Goal: Transaction & Acquisition: Purchase product/service

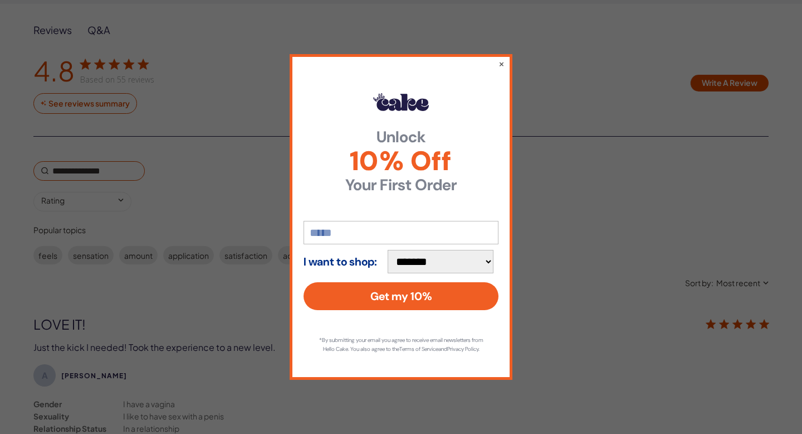
scroll to position [1829, 0]
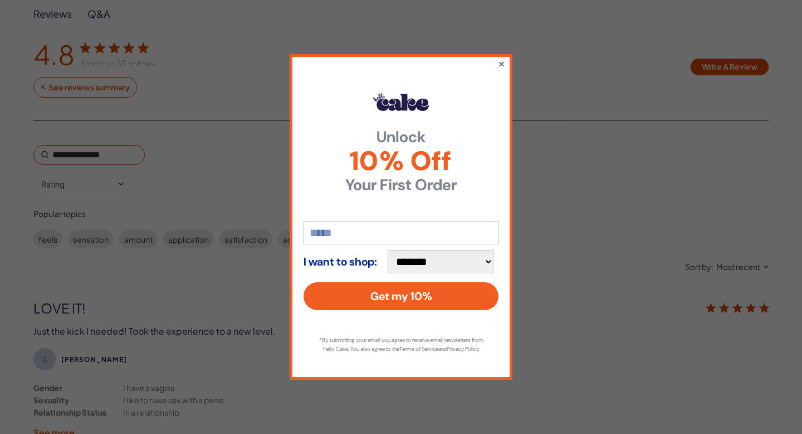
click at [501, 59] on button "×" at bounding box center [501, 63] width 7 height 13
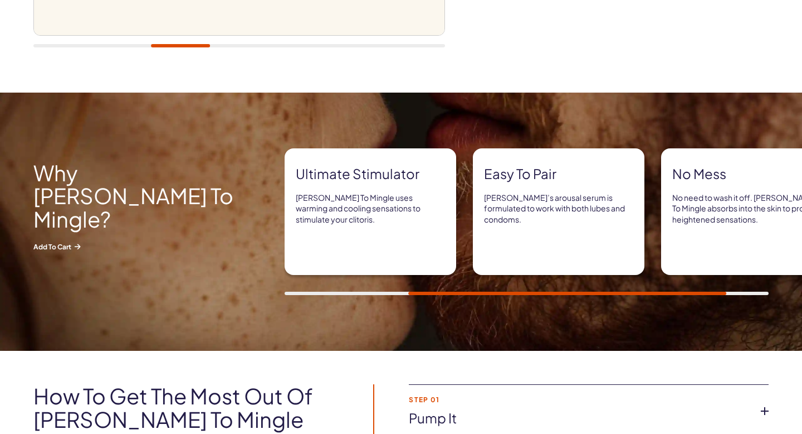
scroll to position [0, 0]
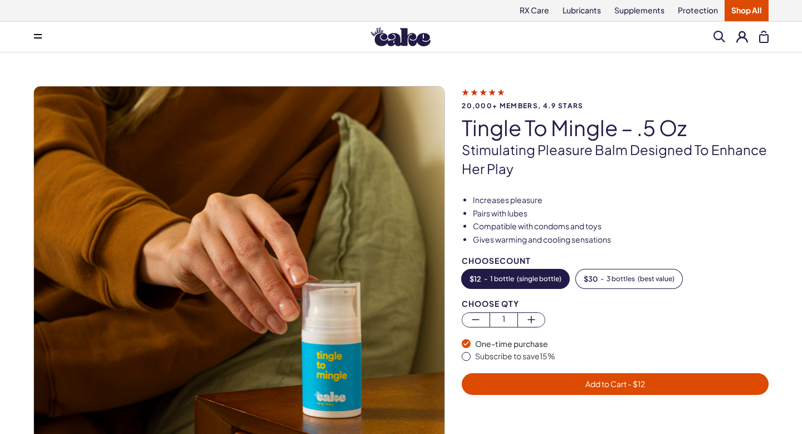
click at [586, 382] on span "Add to Cart - $ 12" at bounding box center [616, 383] width 60 height 10
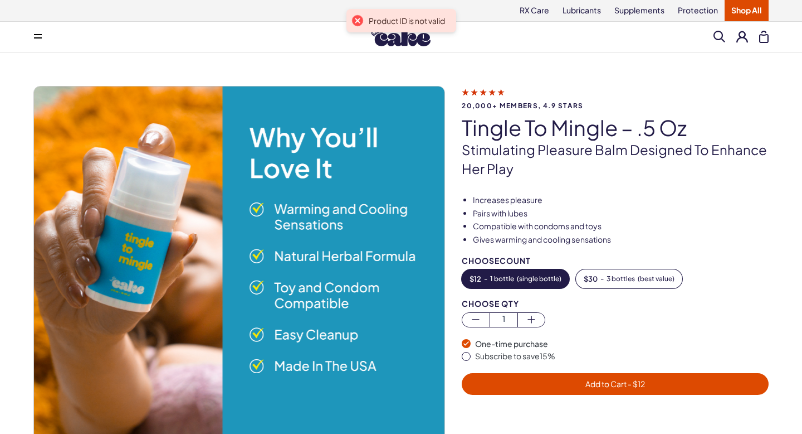
click at [586, 382] on span "Add to Cart - $ 12" at bounding box center [616, 383] width 60 height 10
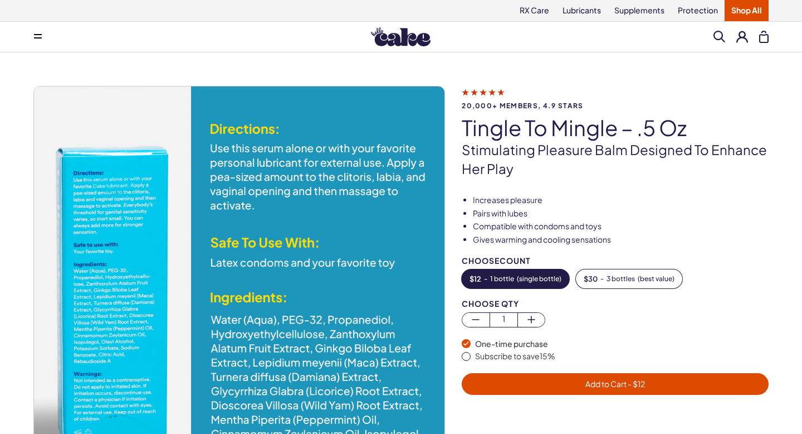
click at [553, 381] on span "Add to Cart - $ 12" at bounding box center [616, 383] width 294 height 13
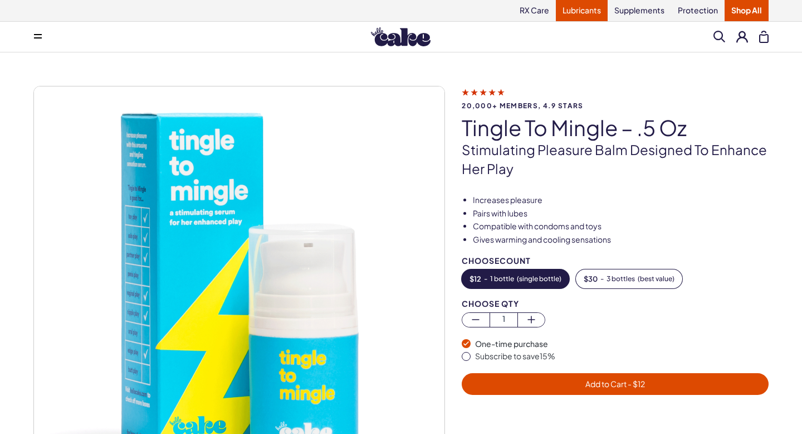
click at [585, 13] on link "Lubricants" at bounding box center [582, 10] width 52 height 21
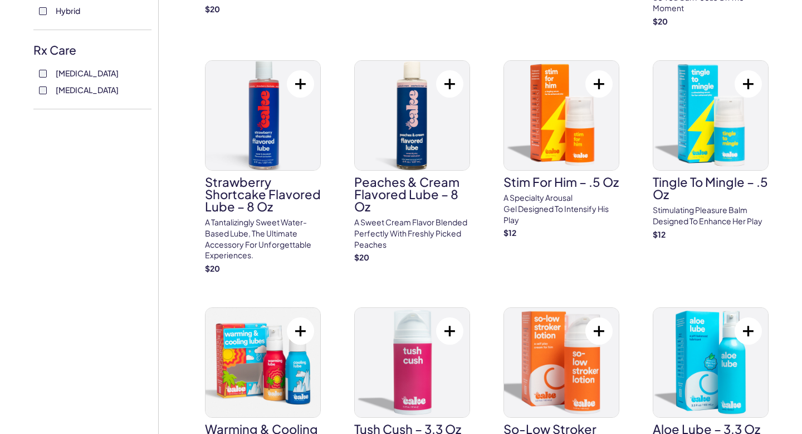
scroll to position [515, 0]
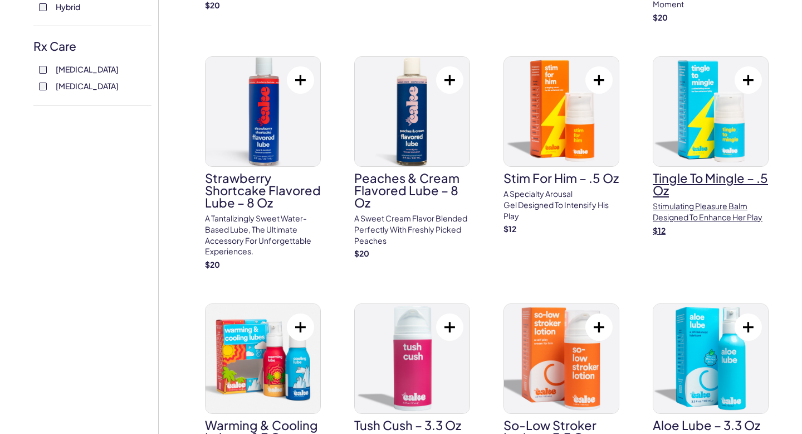
click at [692, 182] on h3 "Tingle To Mingle – .5 oz" at bounding box center [711, 184] width 116 height 25
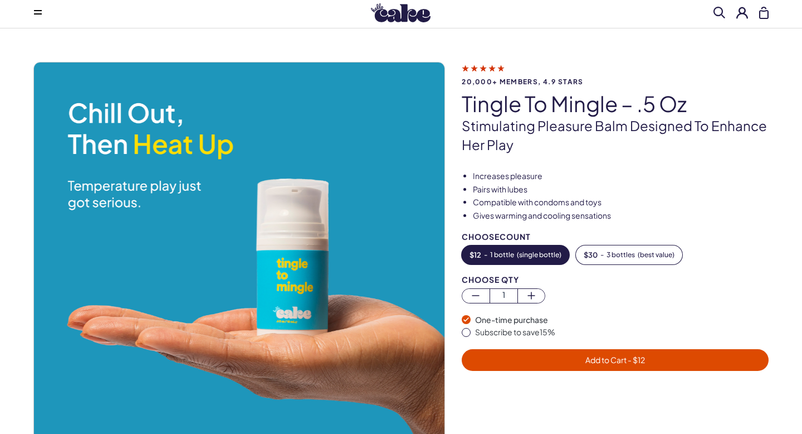
click at [635, 359] on span "- $ 12" at bounding box center [636, 359] width 18 height 10
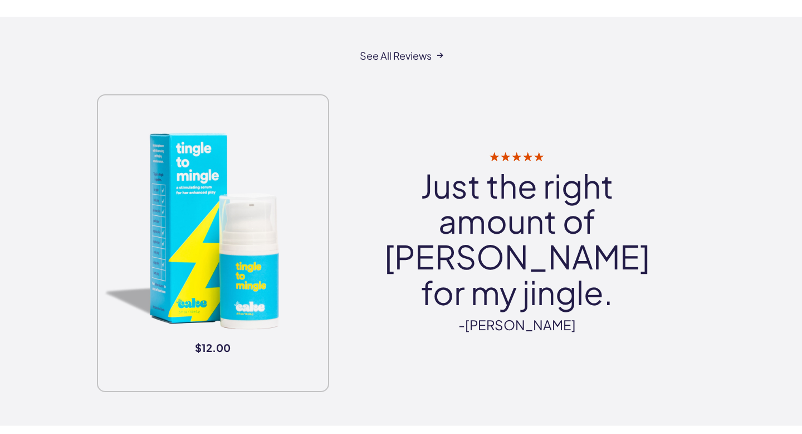
scroll to position [1400, 0]
